Goal: Task Accomplishment & Management: Manage account settings

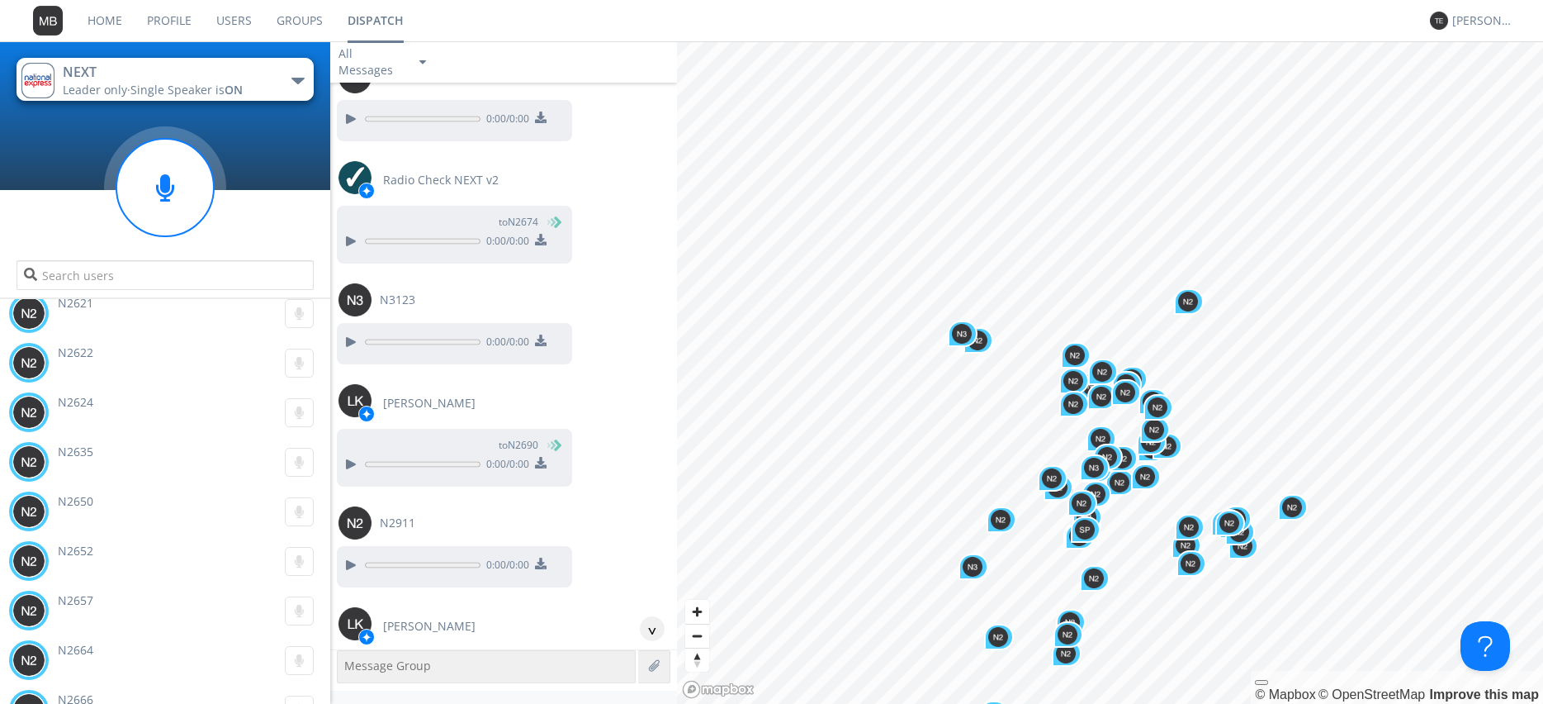
scroll to position [24989, 0]
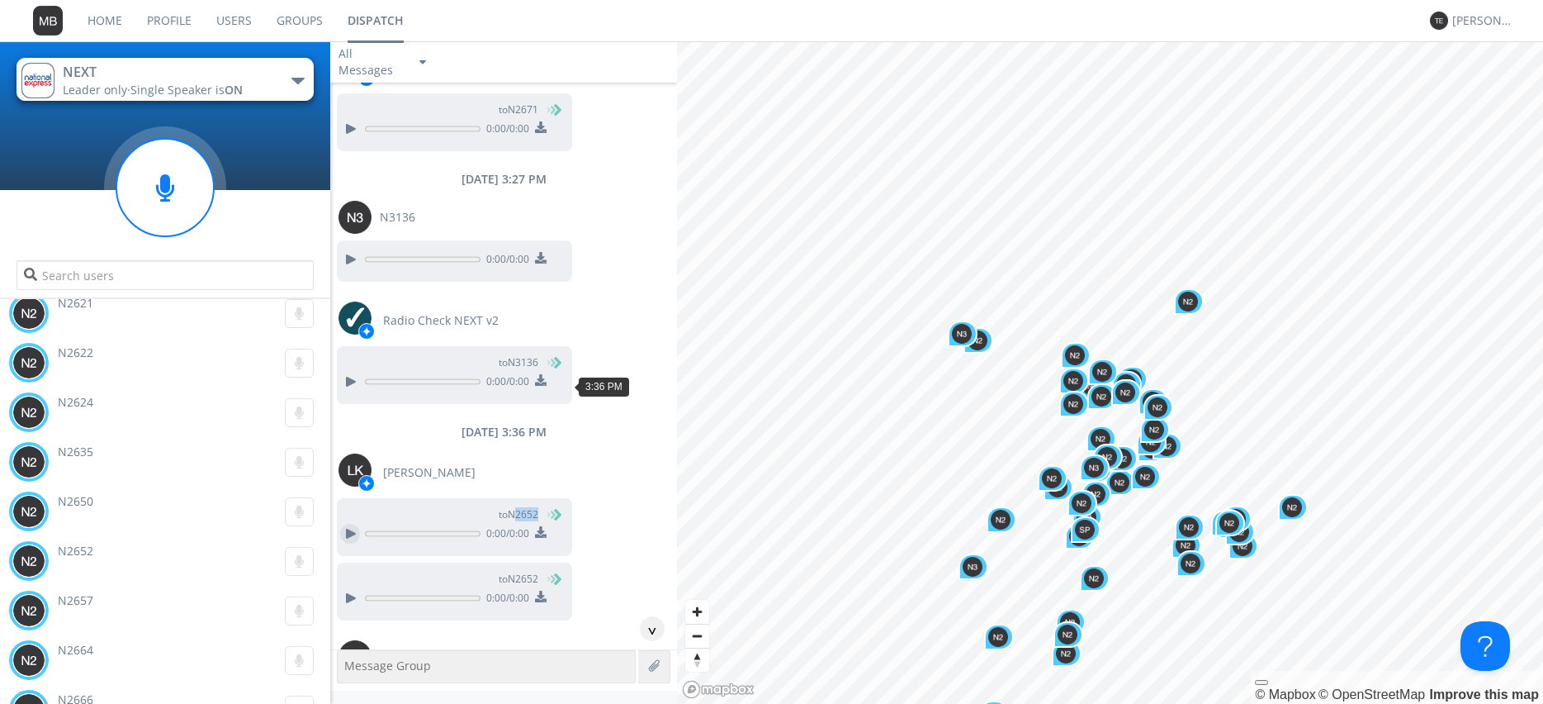
click at [352, 524] on div at bounding box center [350, 534] width 20 height 20
click at [345, 588] on div at bounding box center [350, 598] width 20 height 20
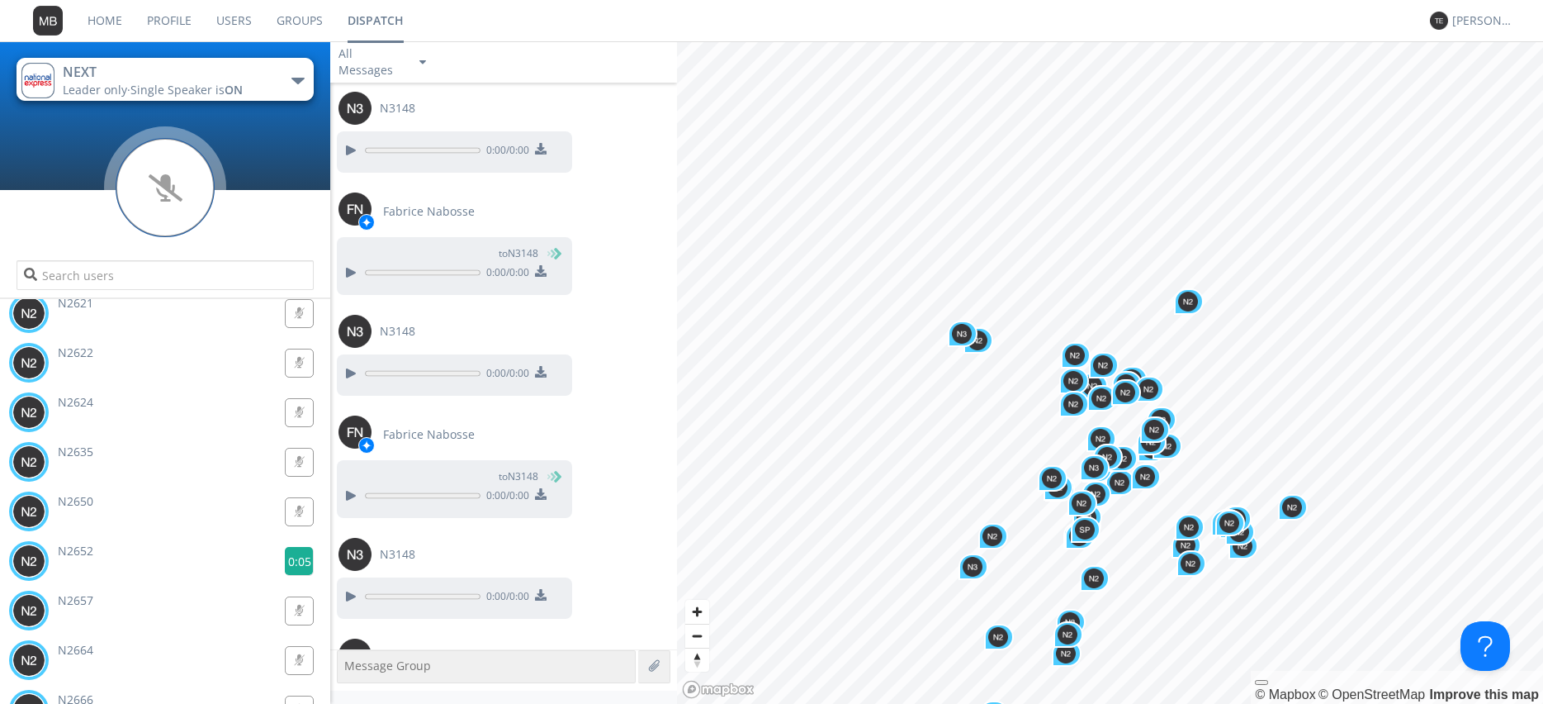
scroll to position [27376, 0]
click at [295, 558] on g at bounding box center [299, 561] width 29 height 29
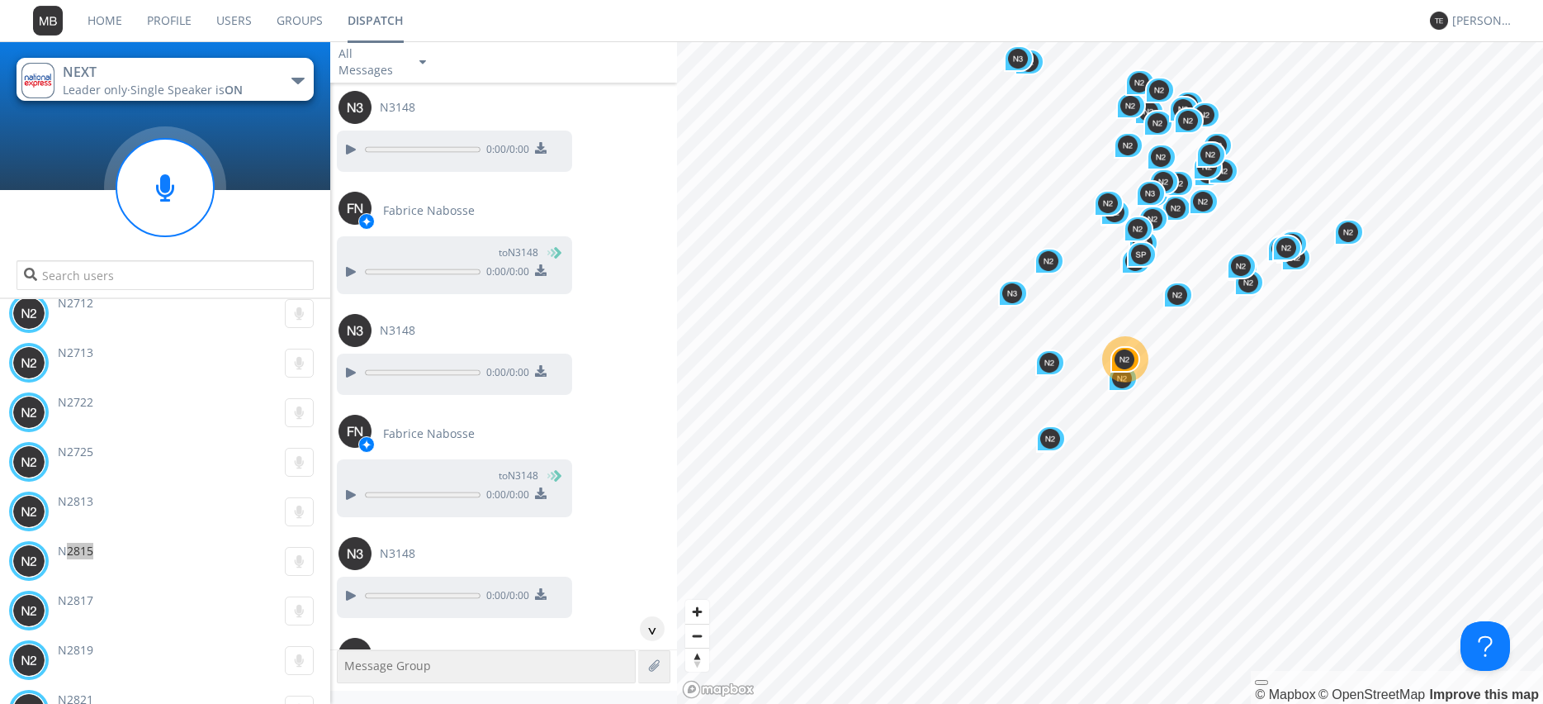
scroll to position [25356, 0]
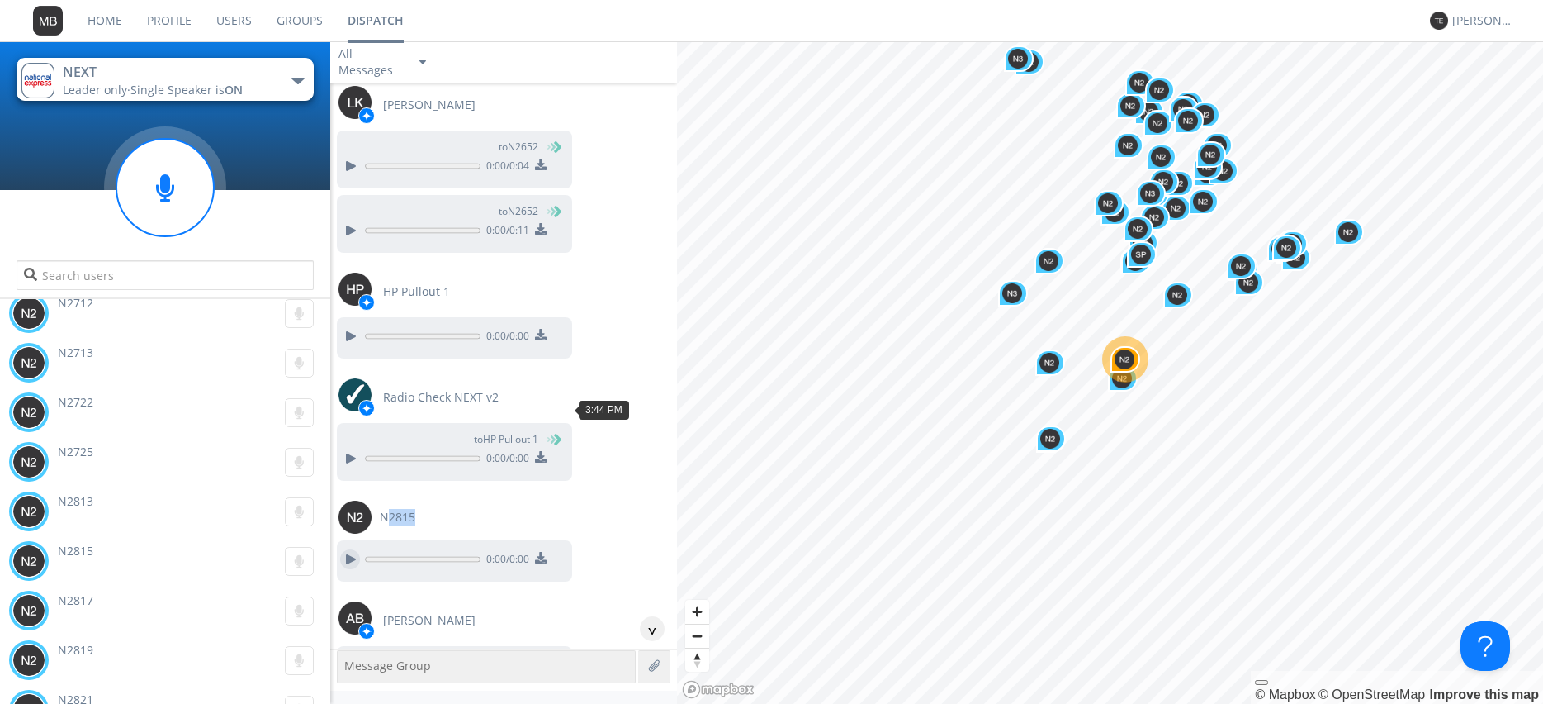
click at [347, 549] on div at bounding box center [350, 559] width 20 height 20
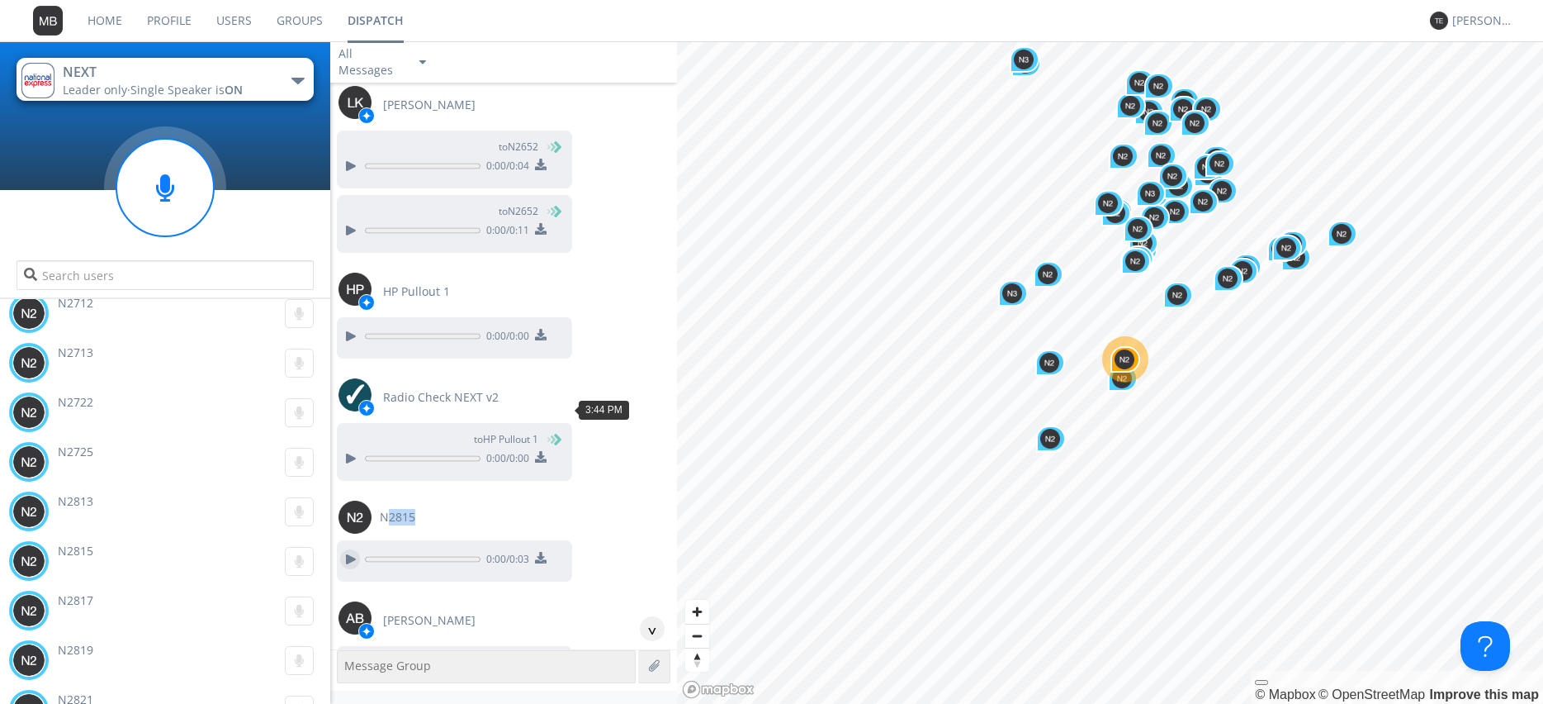
click at [342, 549] on div at bounding box center [350, 559] width 20 height 20
click at [351, 655] on div at bounding box center [350, 665] width 20 height 20
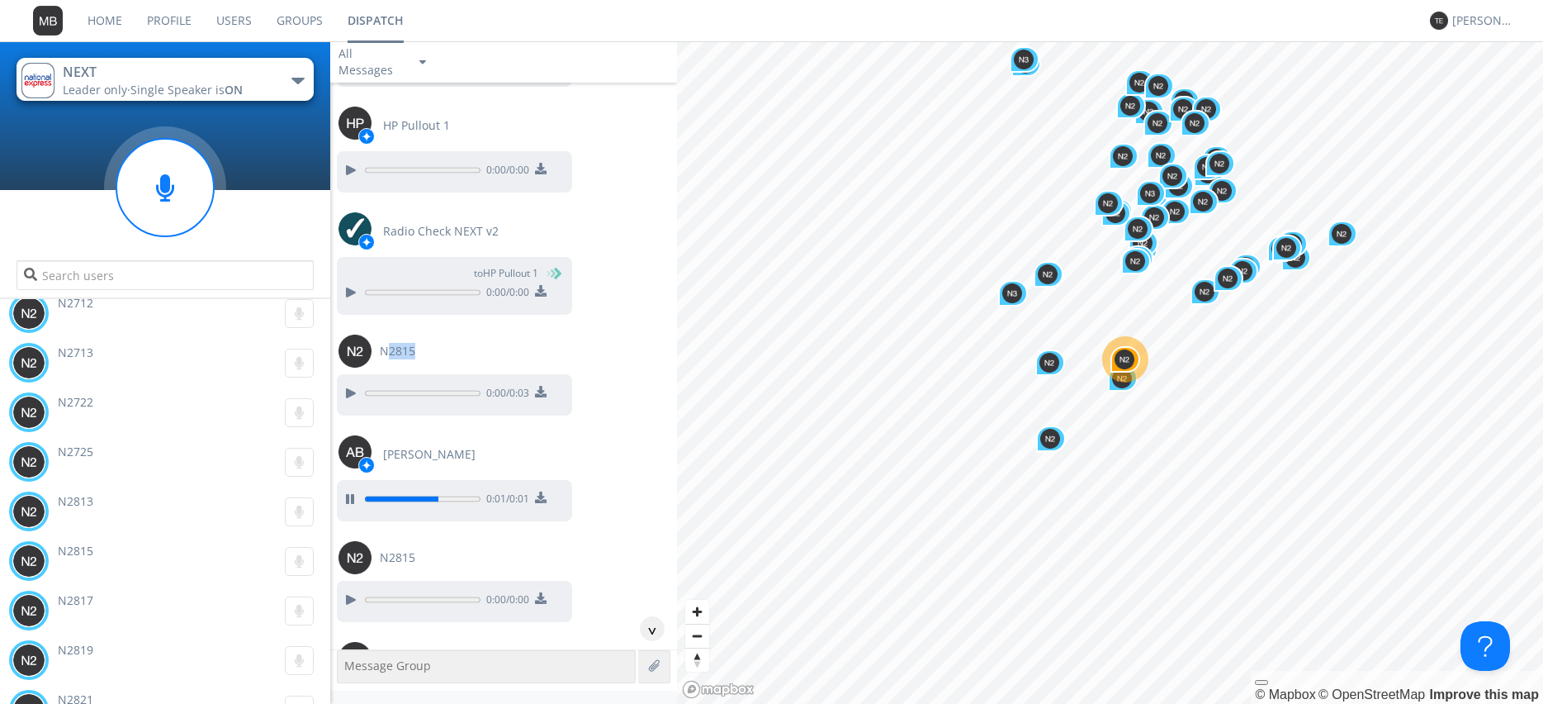
scroll to position [25545, 0]
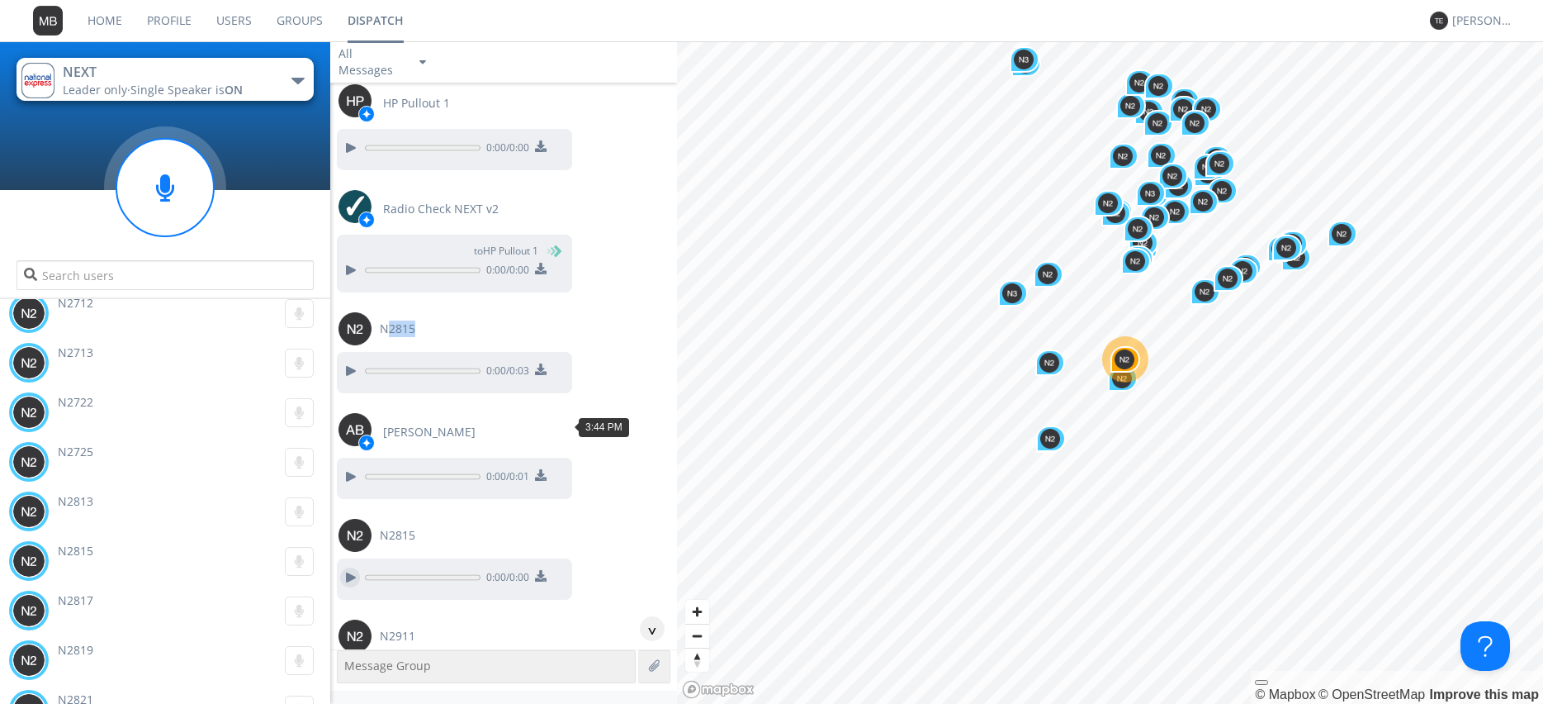
click at [346, 567] on div at bounding box center [350, 577] width 20 height 20
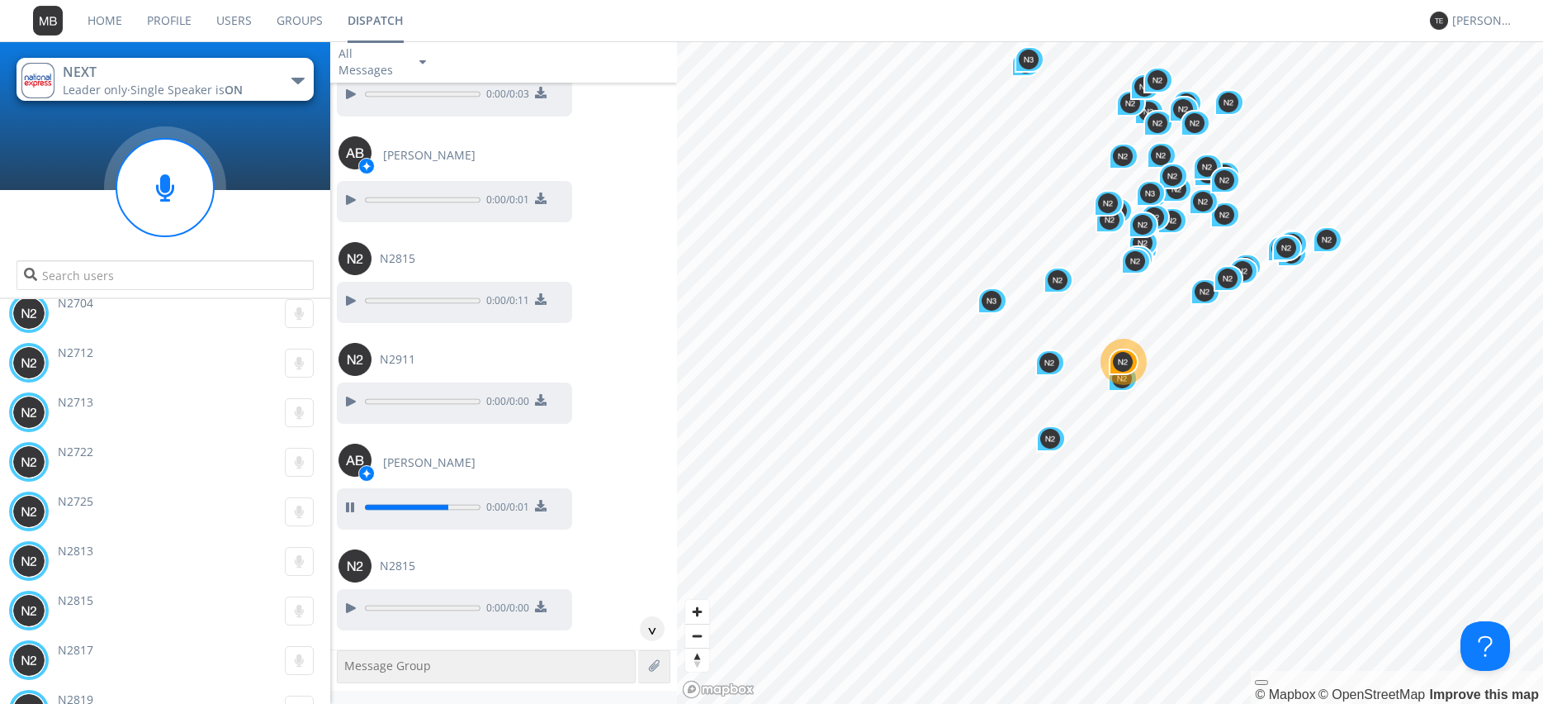
scroll to position [25827, 0]
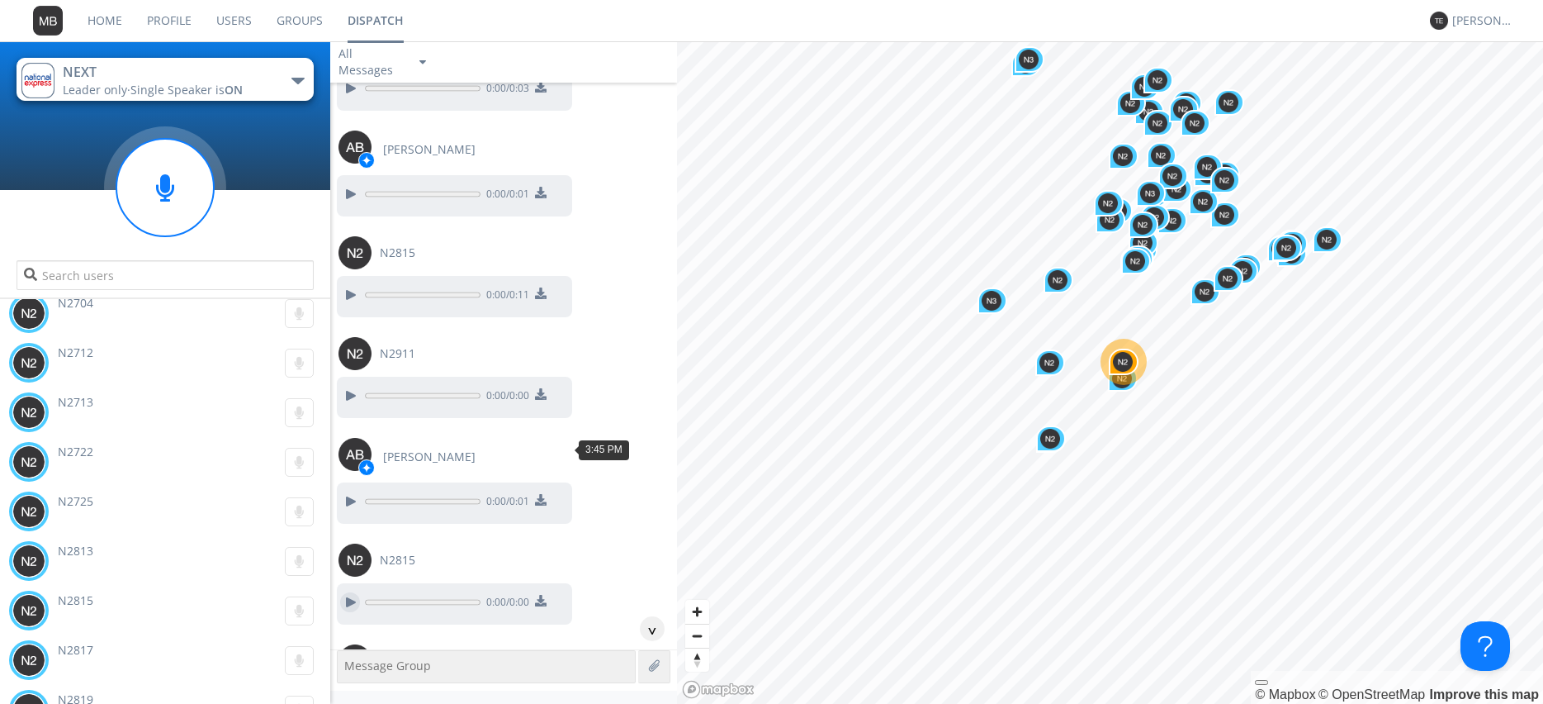
click at [353, 592] on div at bounding box center [350, 602] width 20 height 20
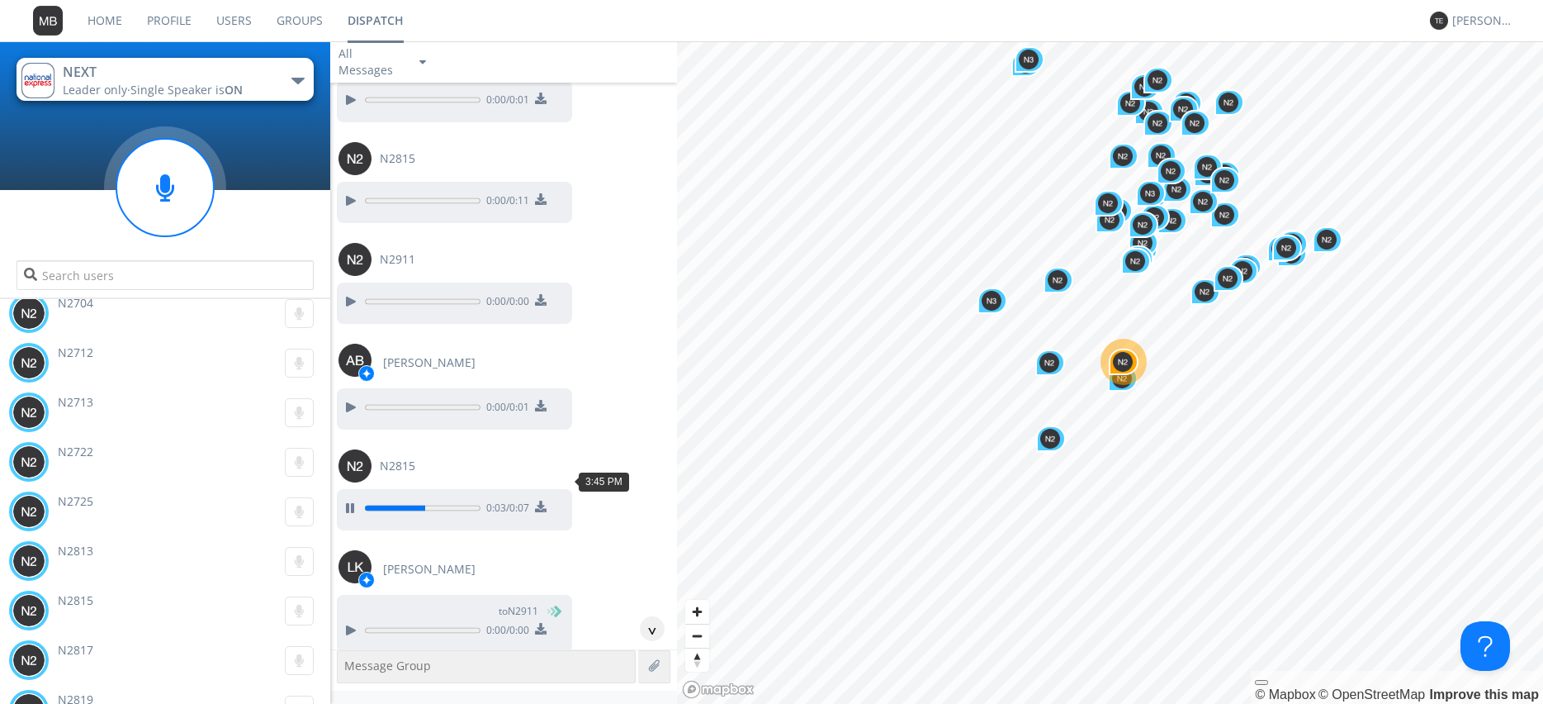
scroll to position [26015, 0]
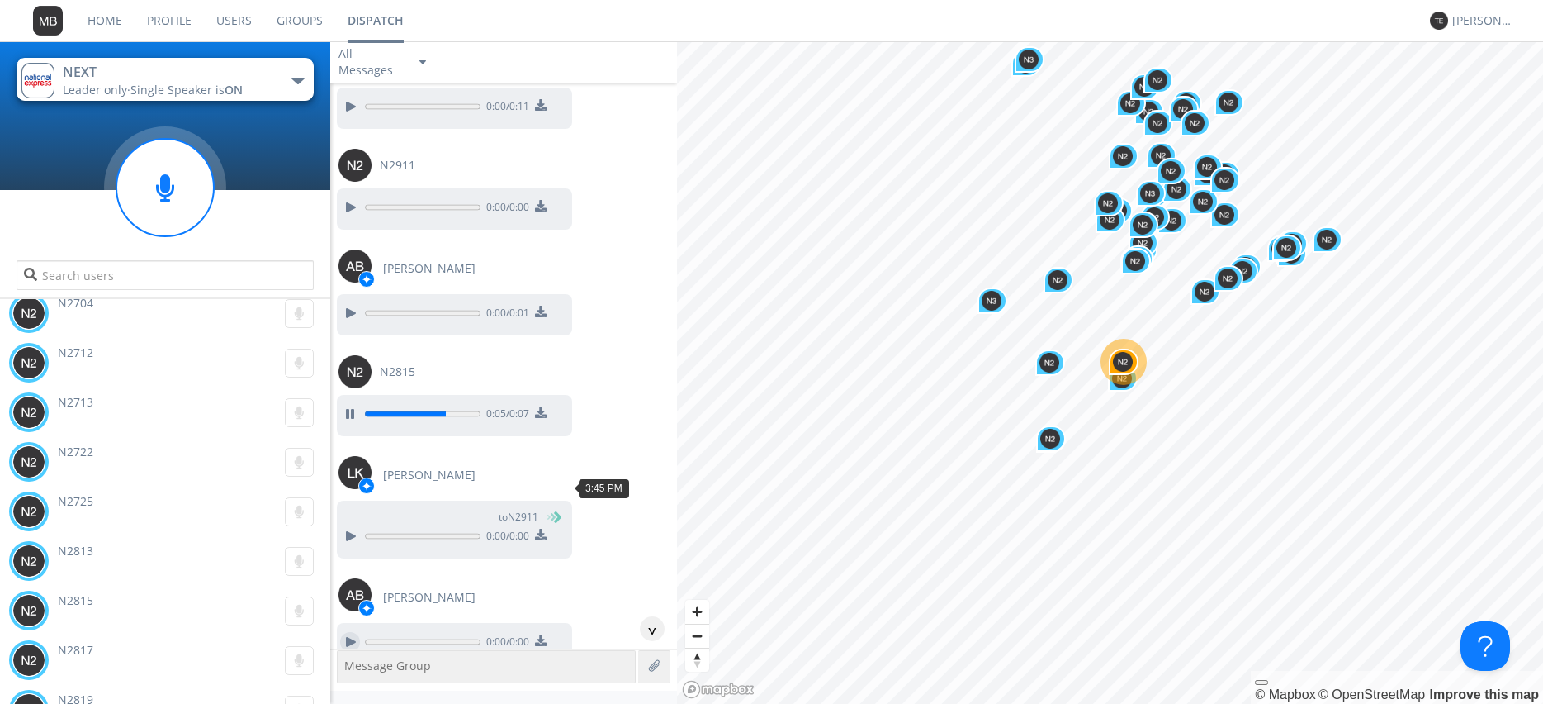
click at [350, 632] on div at bounding box center [350, 642] width 20 height 20
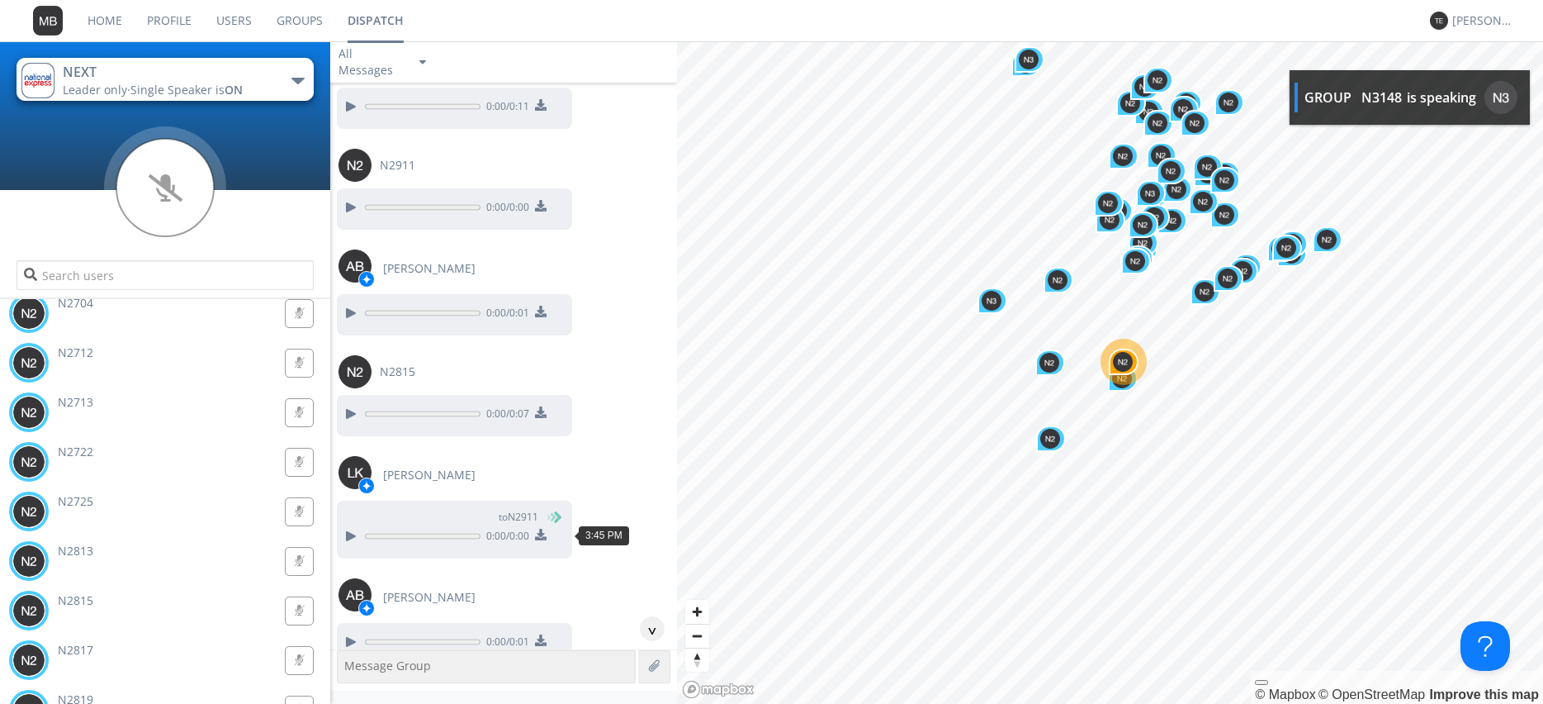
click at [349, 680] on div at bounding box center [350, 690] width 20 height 20
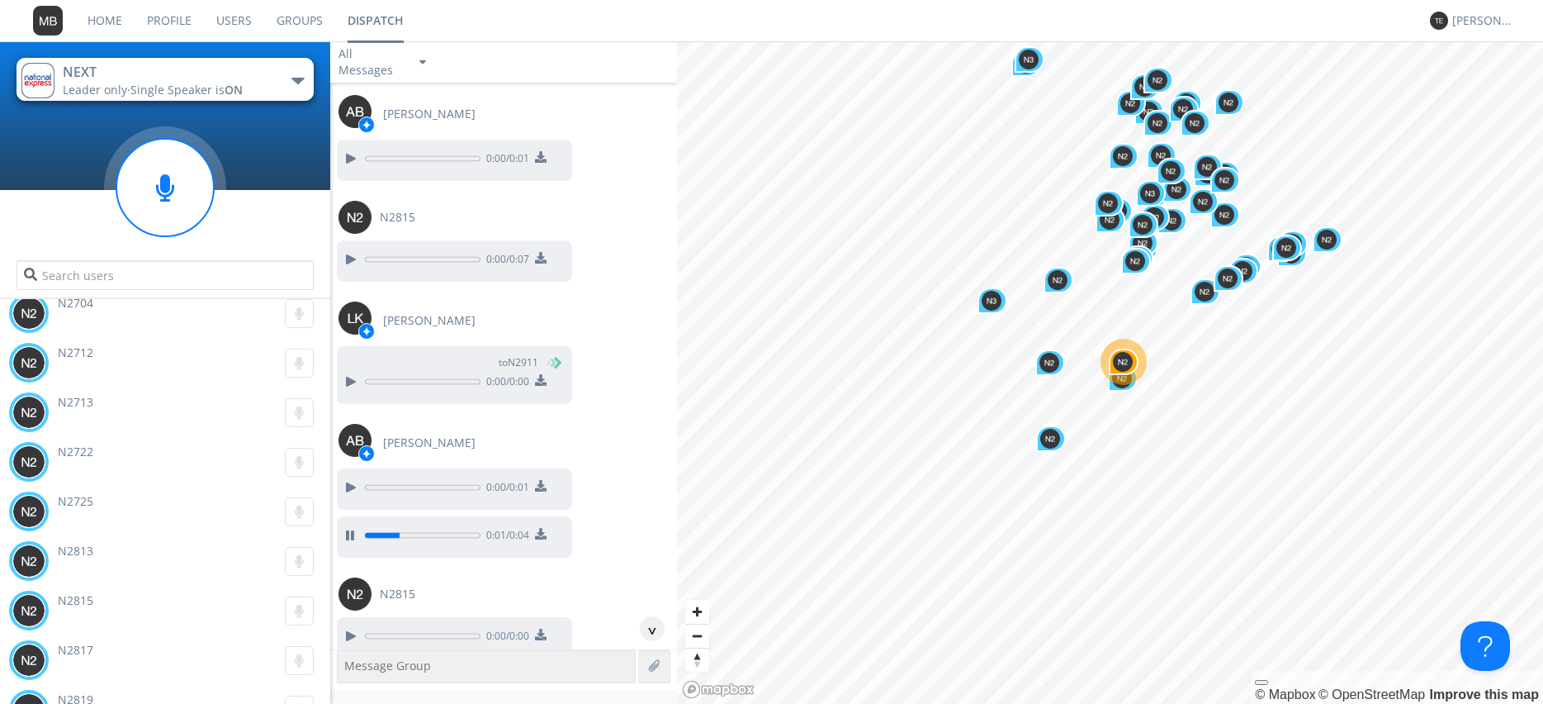
scroll to position [26204, 0]
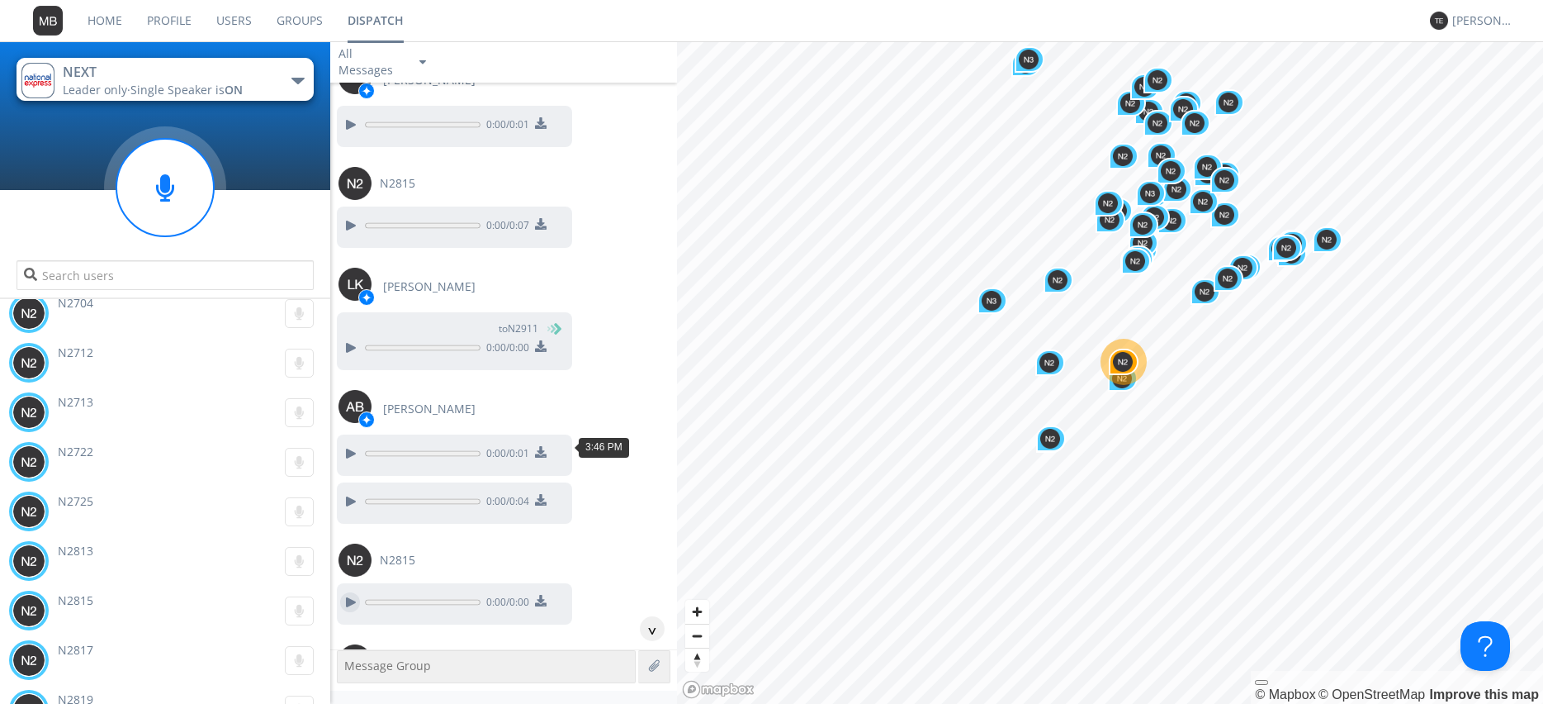
click at [350, 592] on div at bounding box center [350, 602] width 20 height 20
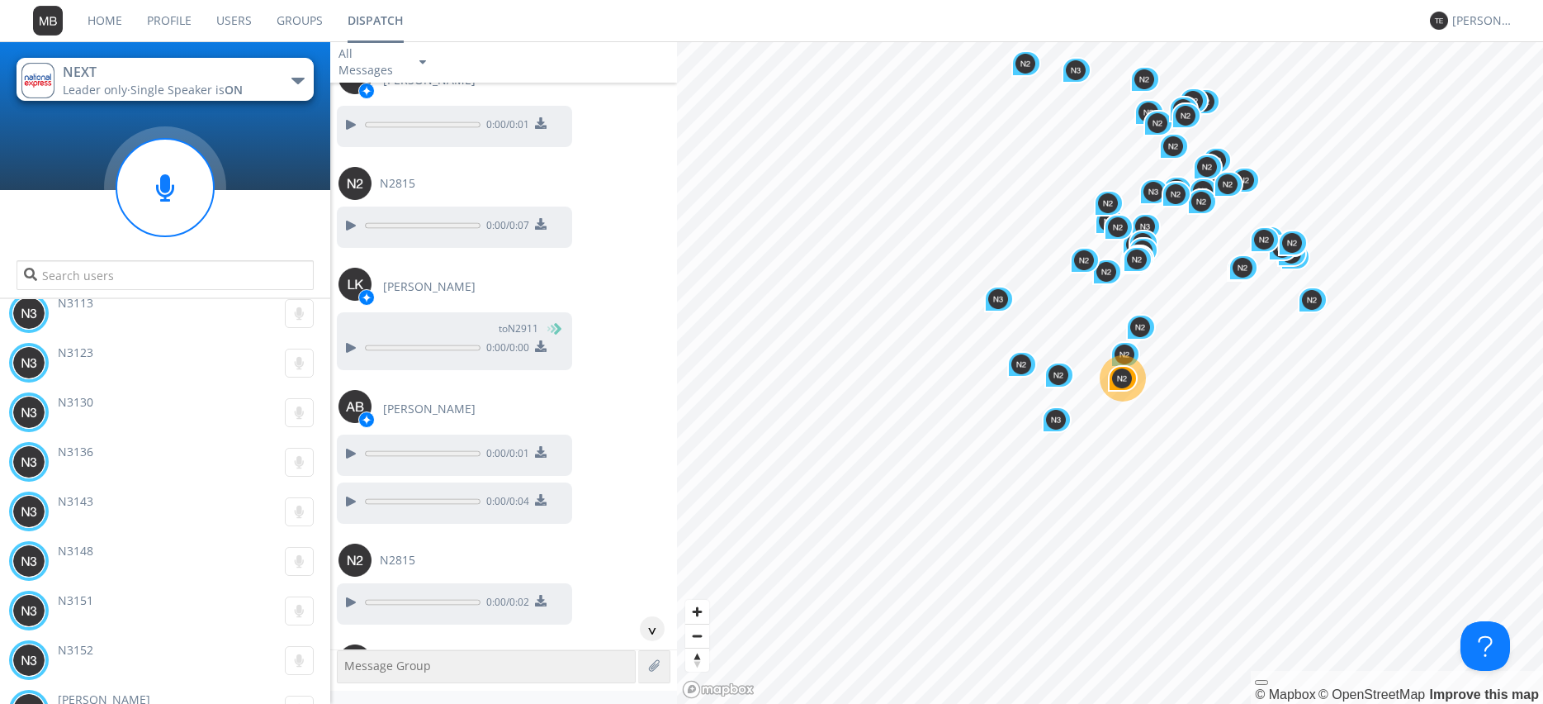
scroll to position [16843, 0]
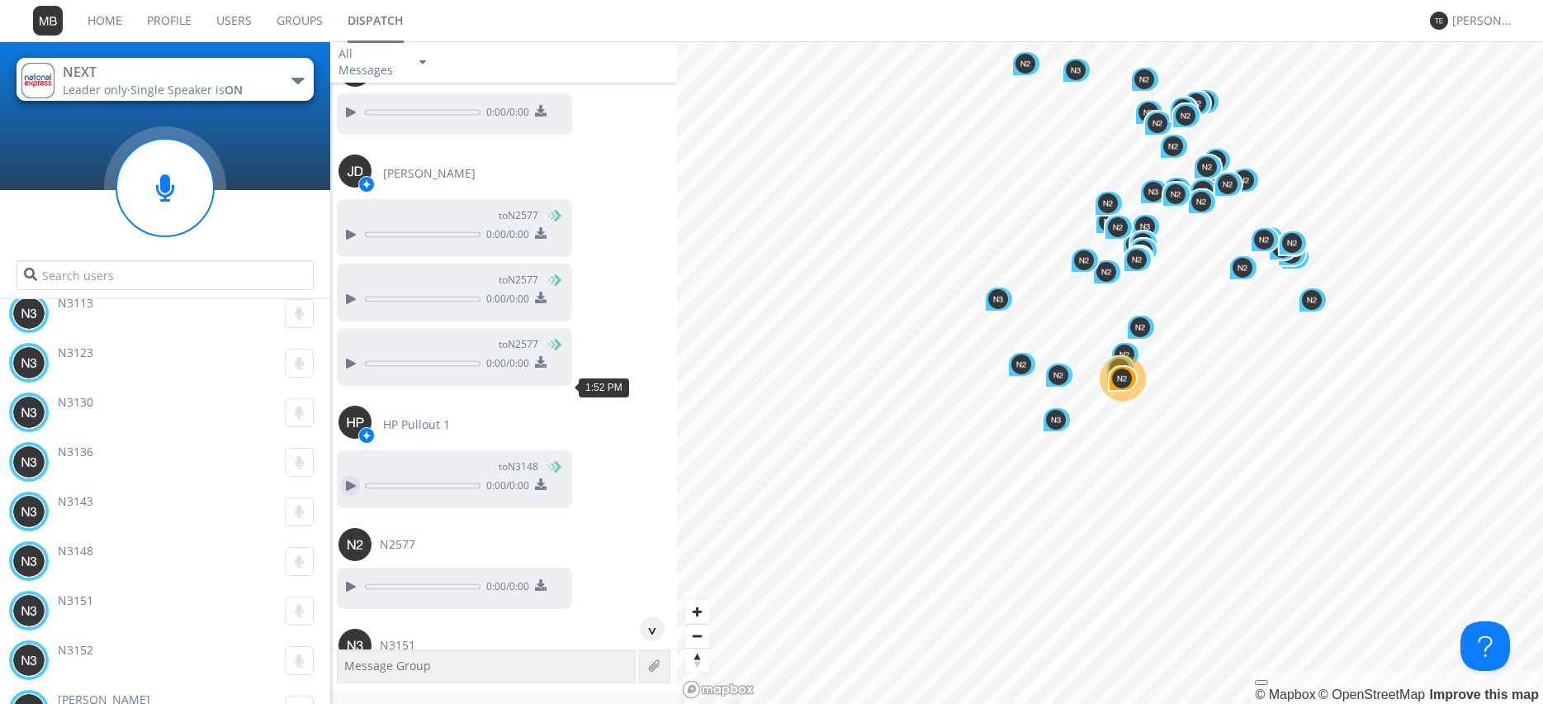
click at [351, 476] on div at bounding box center [350, 486] width 20 height 20
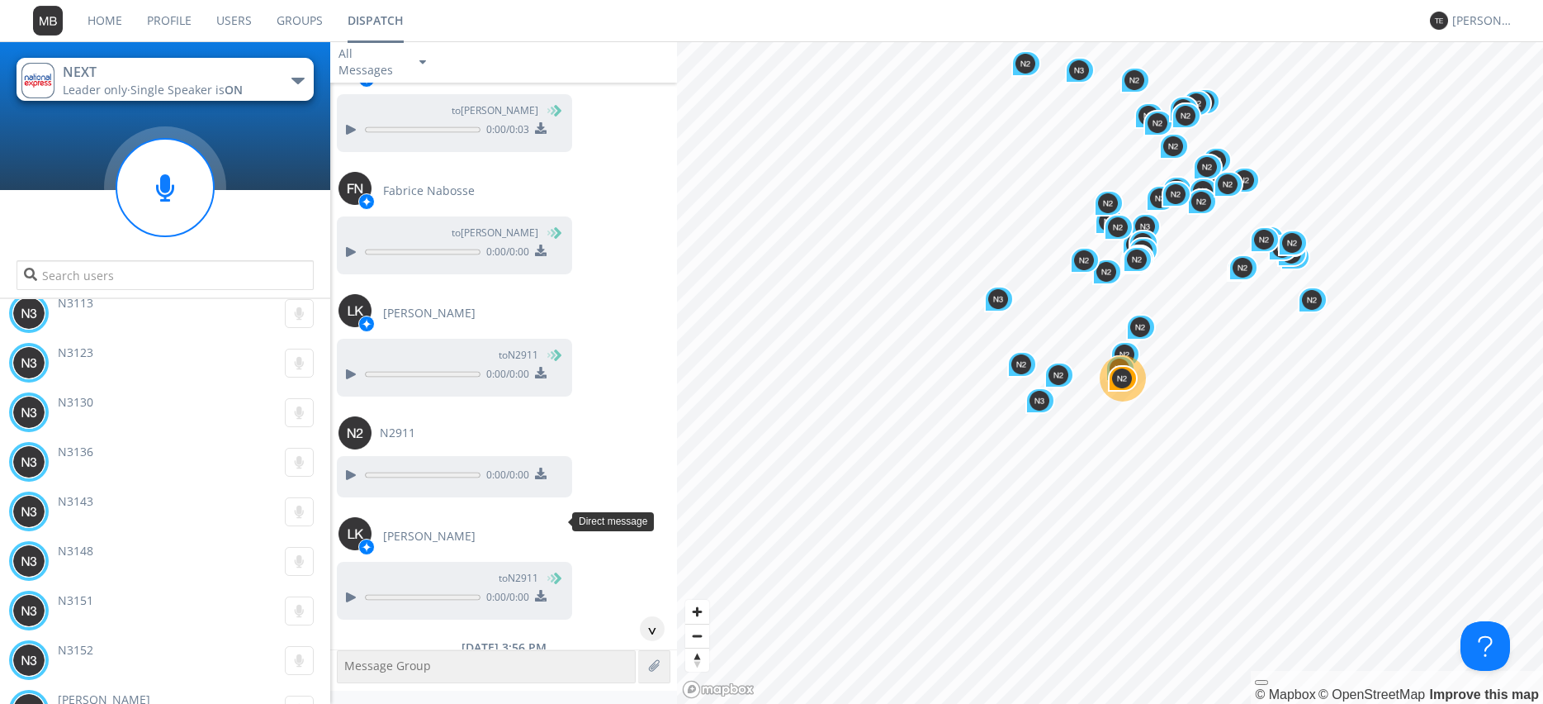
scroll to position [26822, 0]
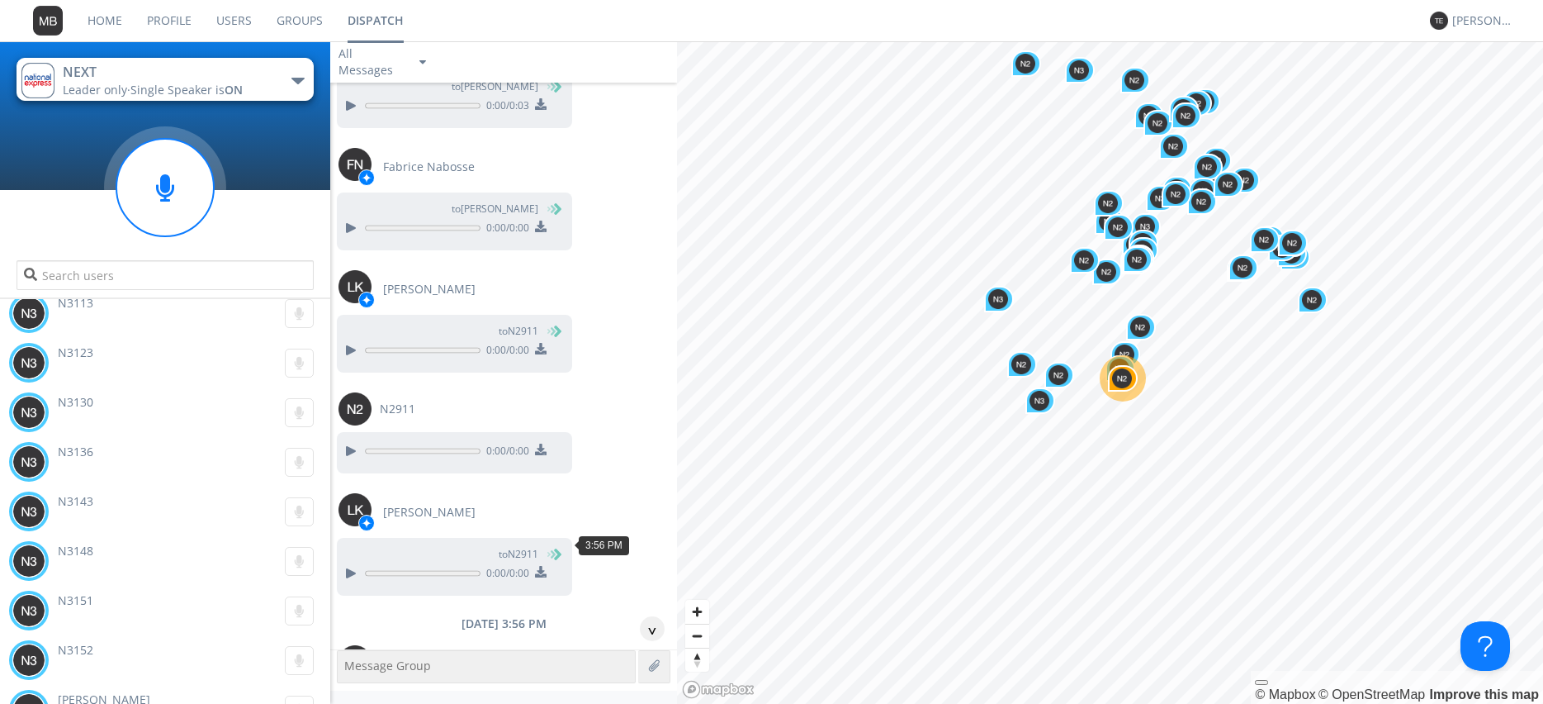
click at [352, 694] on div at bounding box center [350, 704] width 20 height 20
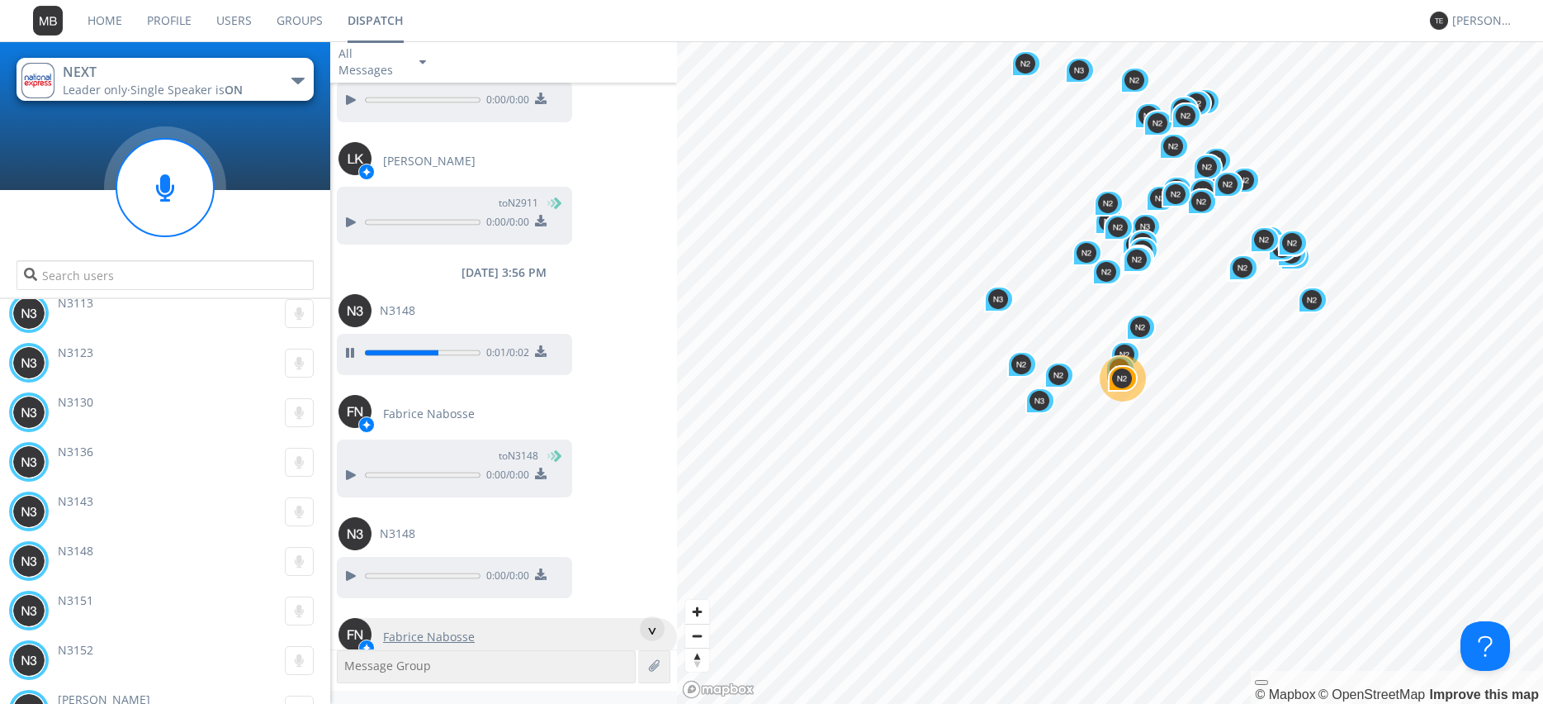
scroll to position [27199, 0]
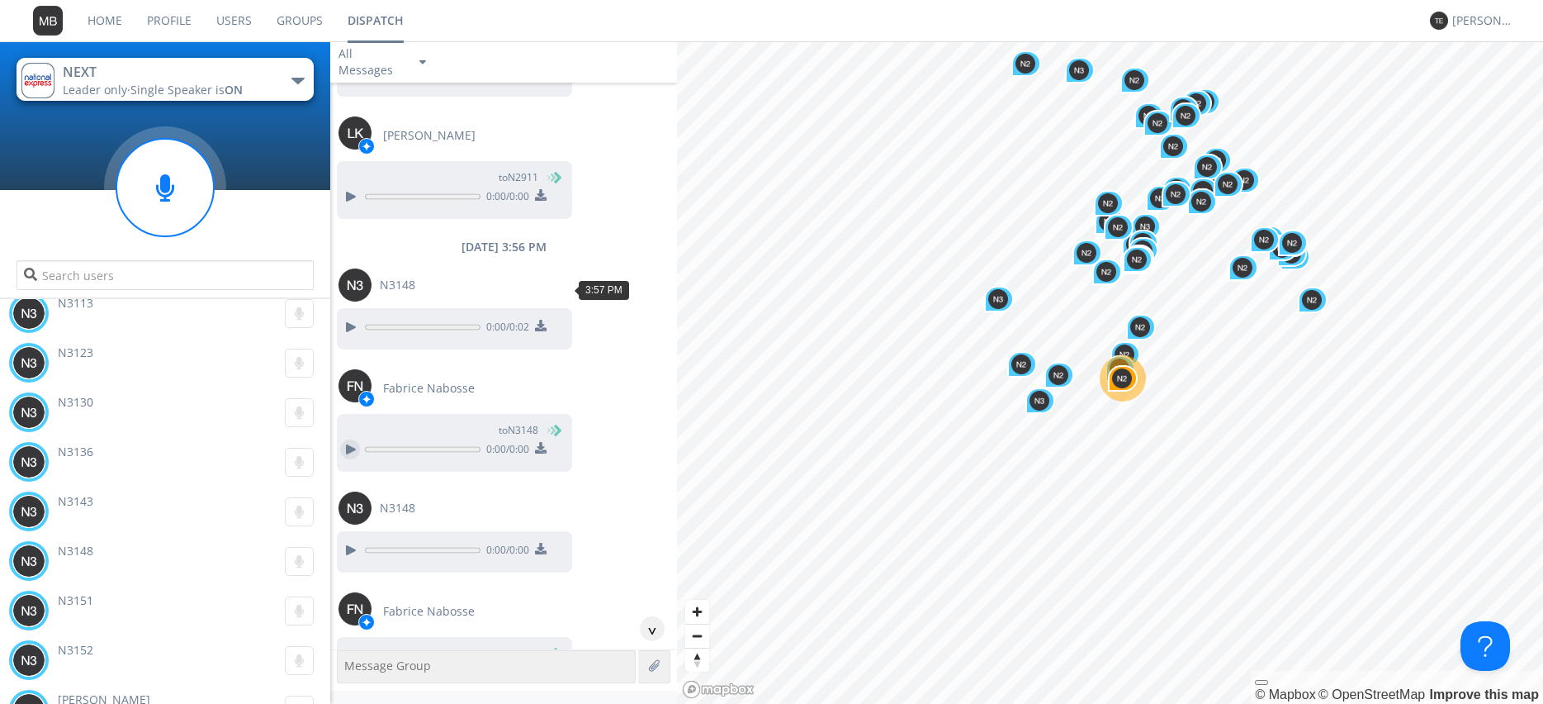
click at [351, 439] on div at bounding box center [350, 449] width 20 height 20
click at [351, 540] on div at bounding box center [350, 550] width 20 height 20
click at [344, 540] on div at bounding box center [350, 550] width 20 height 20
click at [349, 662] on div at bounding box center [350, 672] width 20 height 20
